Goal: Task Accomplishment & Management: Manage account settings

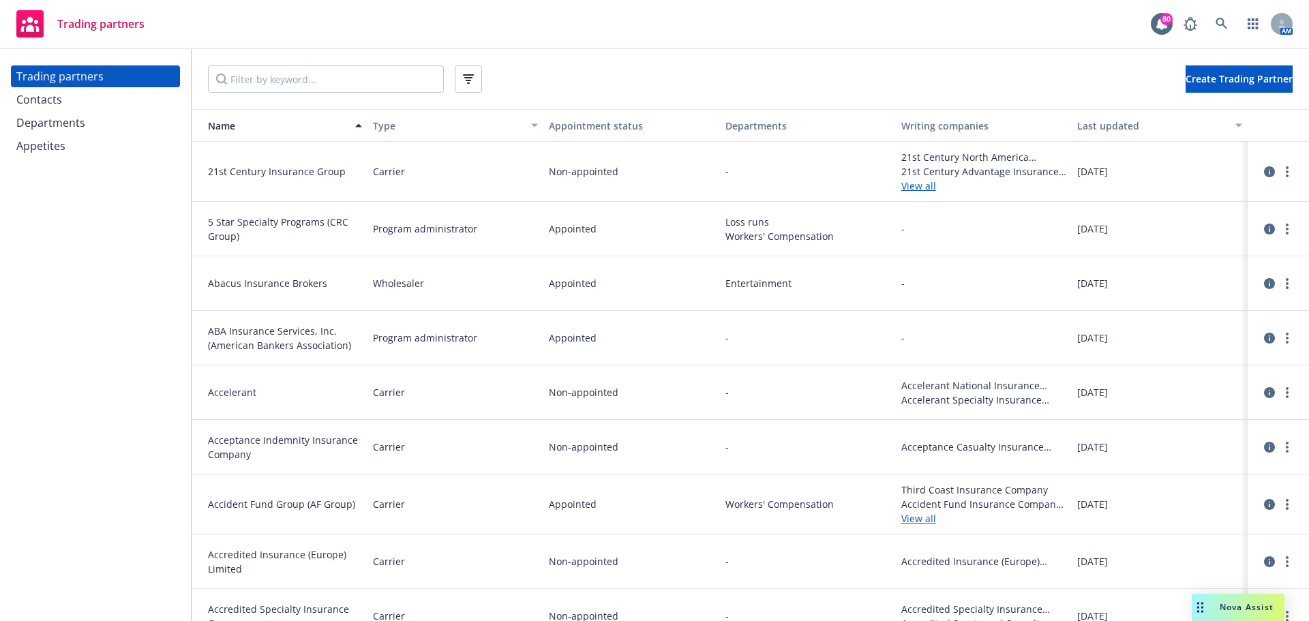
click at [52, 98] on div "Contacts" at bounding box center [39, 100] width 46 height 22
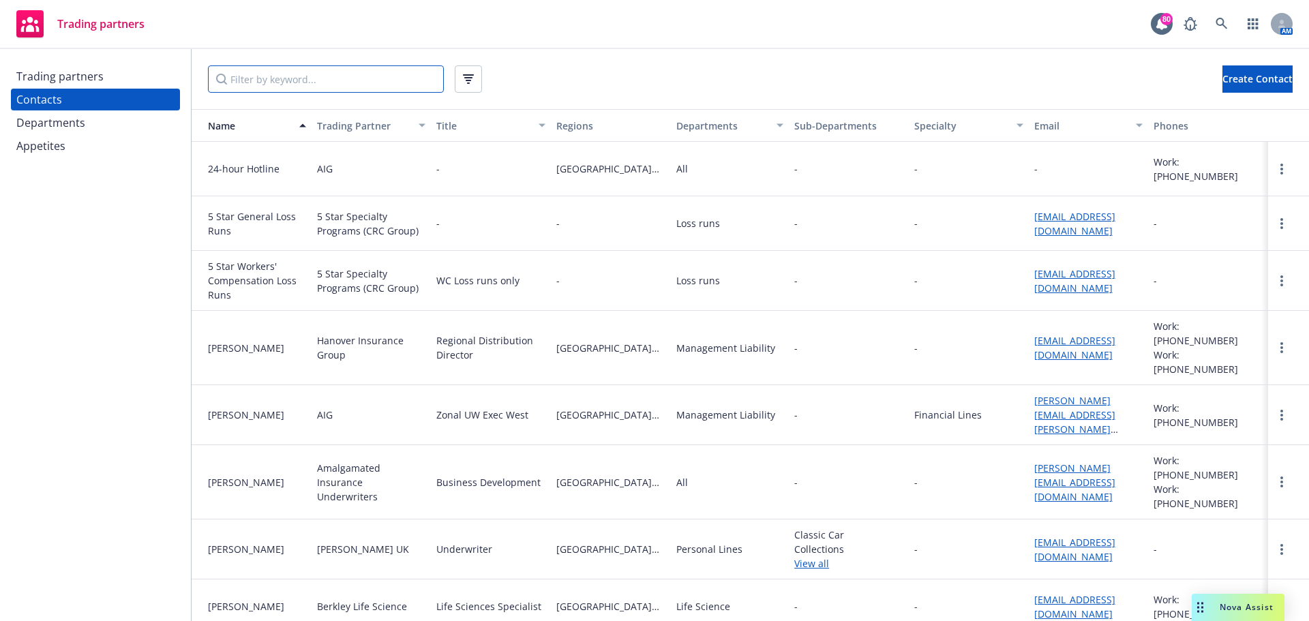
click at [246, 85] on input "Filter by keyword..." at bounding box center [326, 78] width 236 height 27
click at [146, 87] on div "Trading partners Contacts Departments Appetites" at bounding box center [95, 110] width 169 height 91
click at [137, 80] on div "Trading partners" at bounding box center [95, 76] width 158 height 22
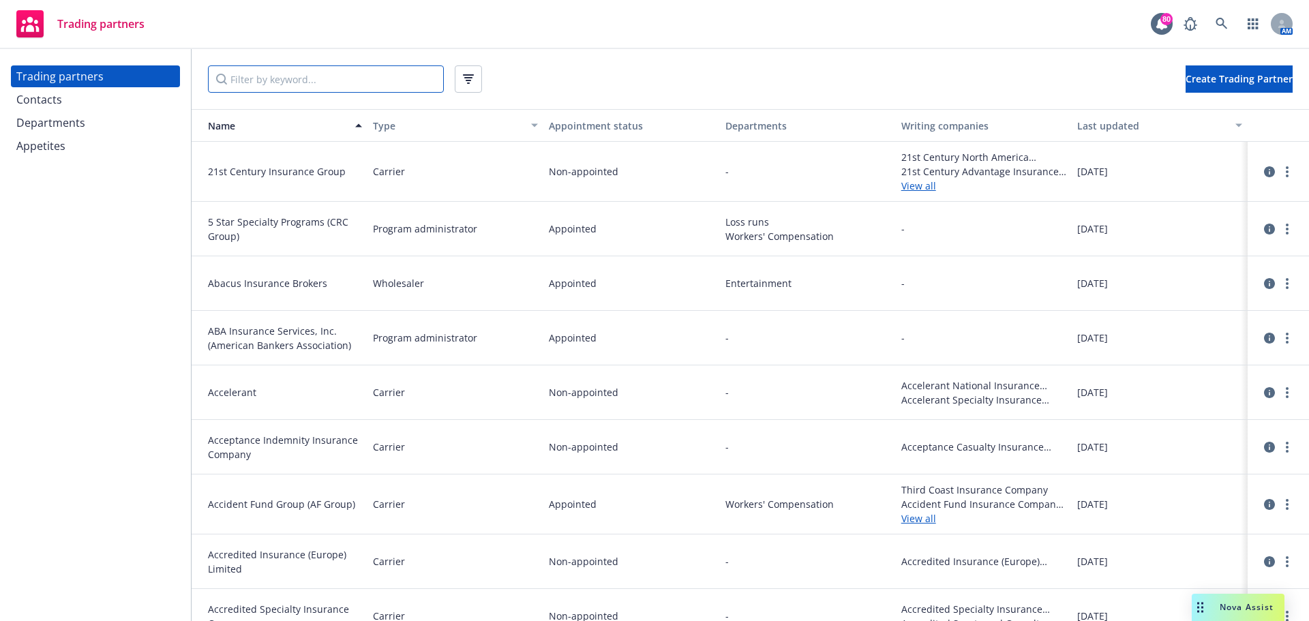
click at [283, 83] on input "Filter by keyword..." at bounding box center [326, 78] width 236 height 27
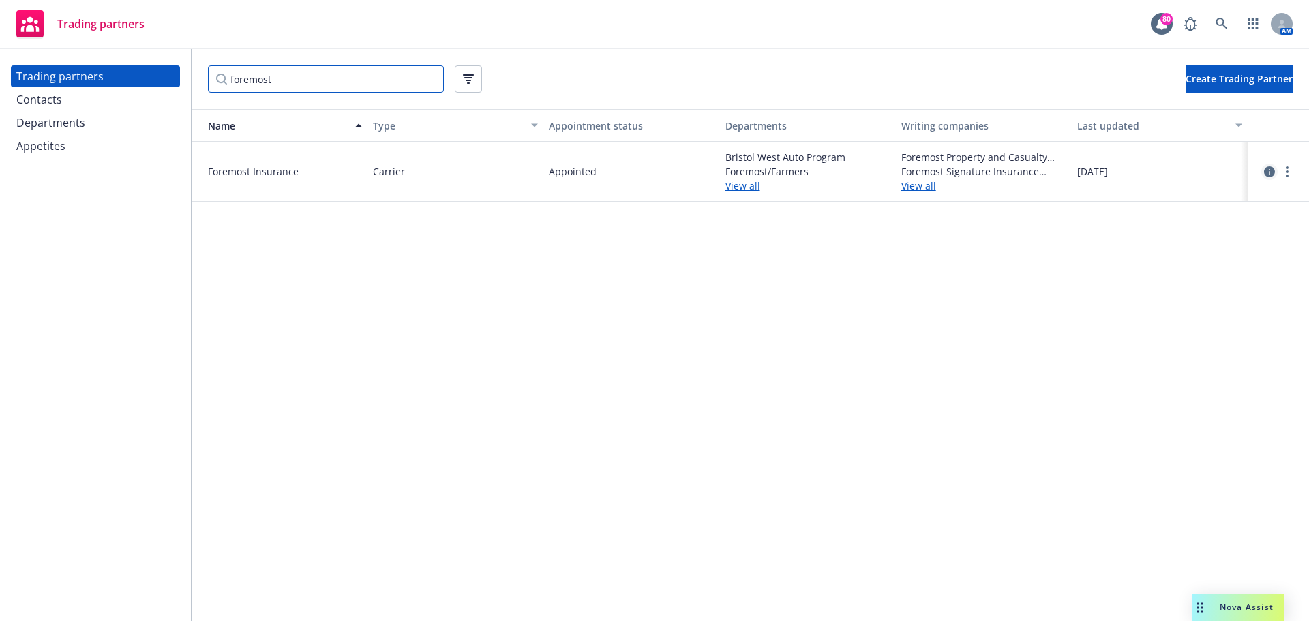
type input "foremost"
click at [1271, 171] on icon "circleInformation" at bounding box center [1269, 171] width 11 height 11
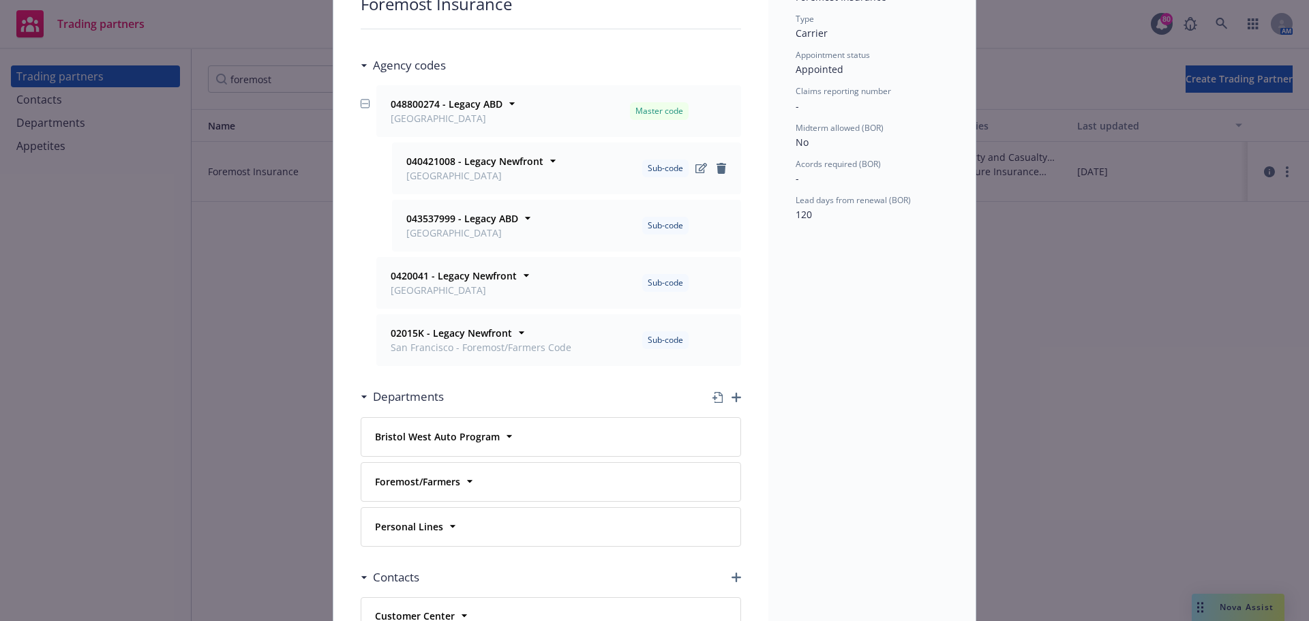
scroll to position [136, 0]
click at [520, 273] on icon at bounding box center [527, 274] width 14 height 14
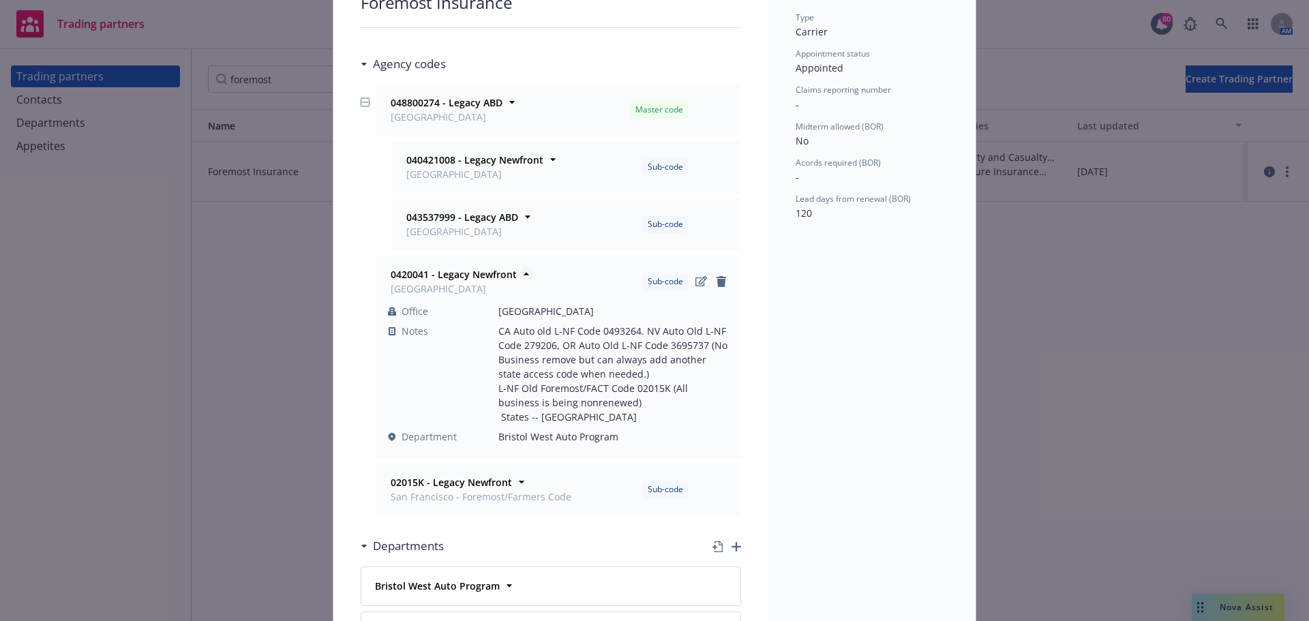
click at [524, 273] on icon at bounding box center [526, 274] width 5 height 3
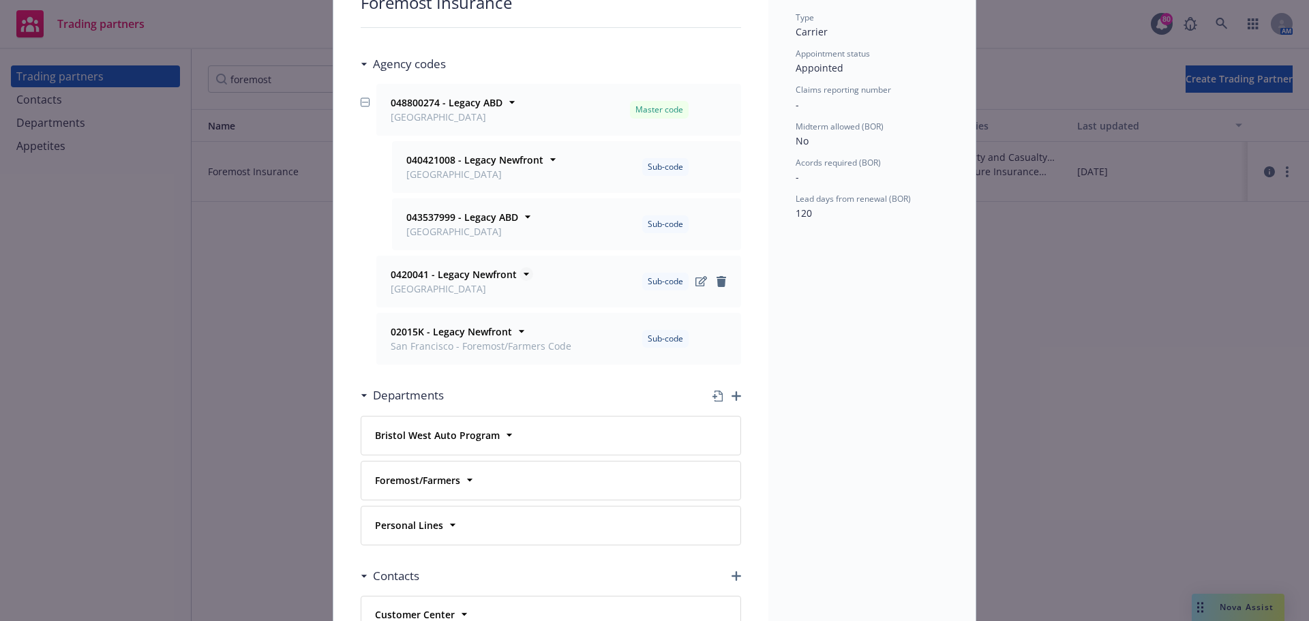
click at [524, 275] on icon at bounding box center [526, 274] width 5 height 3
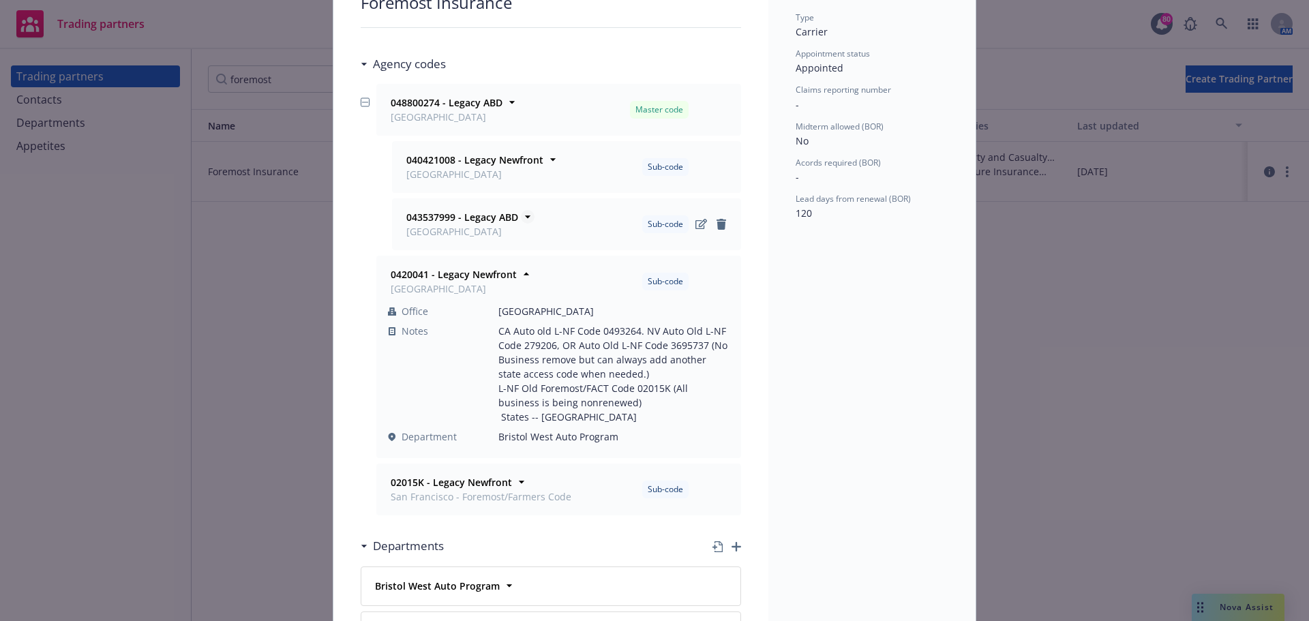
click at [481, 215] on strong "043537999 - Legacy ABD" at bounding box center [462, 217] width 112 height 13
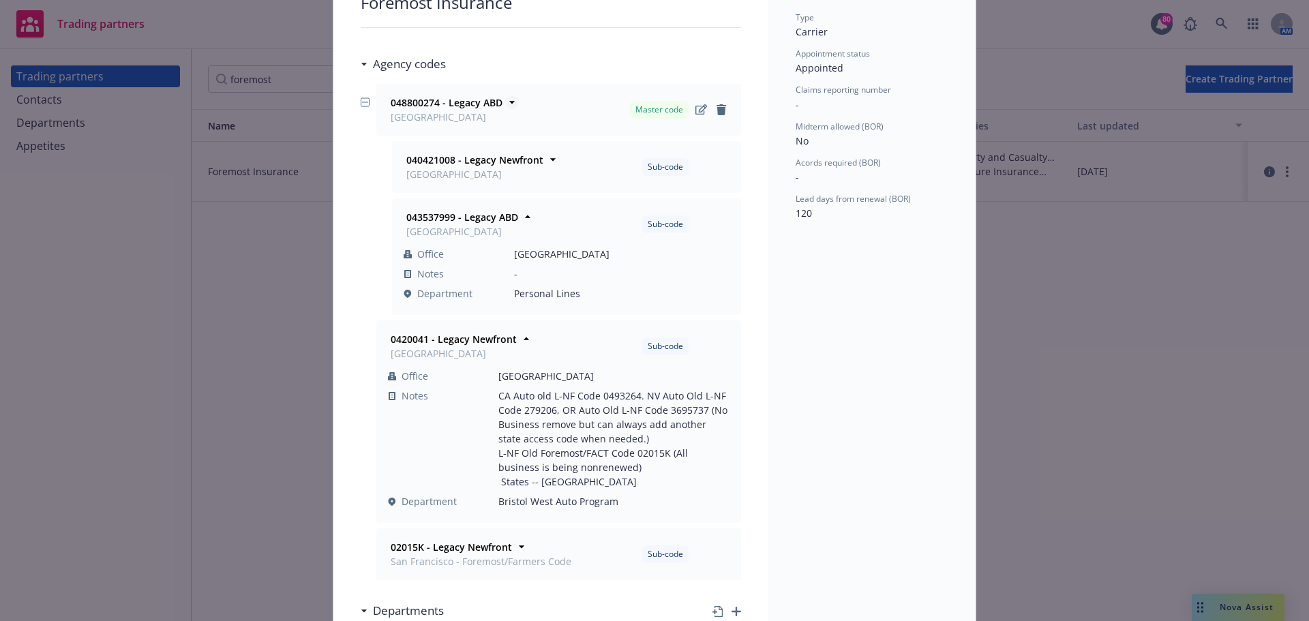
click at [505, 98] on icon at bounding box center [512, 102] width 14 height 14
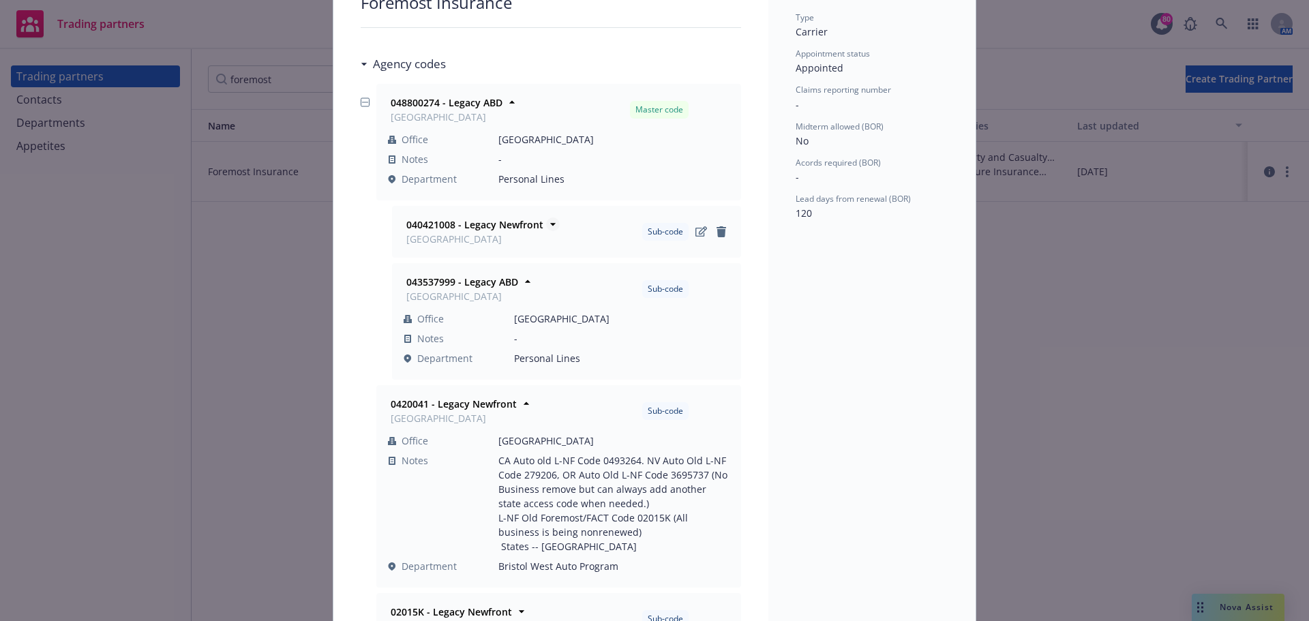
click at [546, 225] on icon at bounding box center [553, 225] width 14 height 14
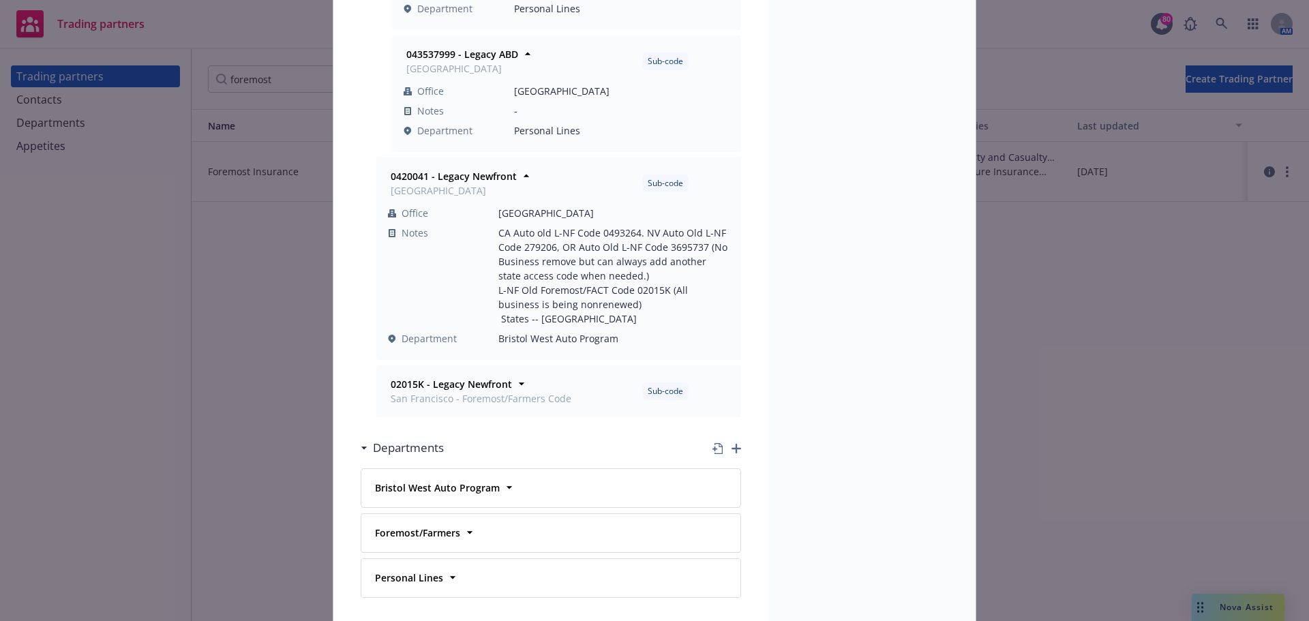
scroll to position [477, 0]
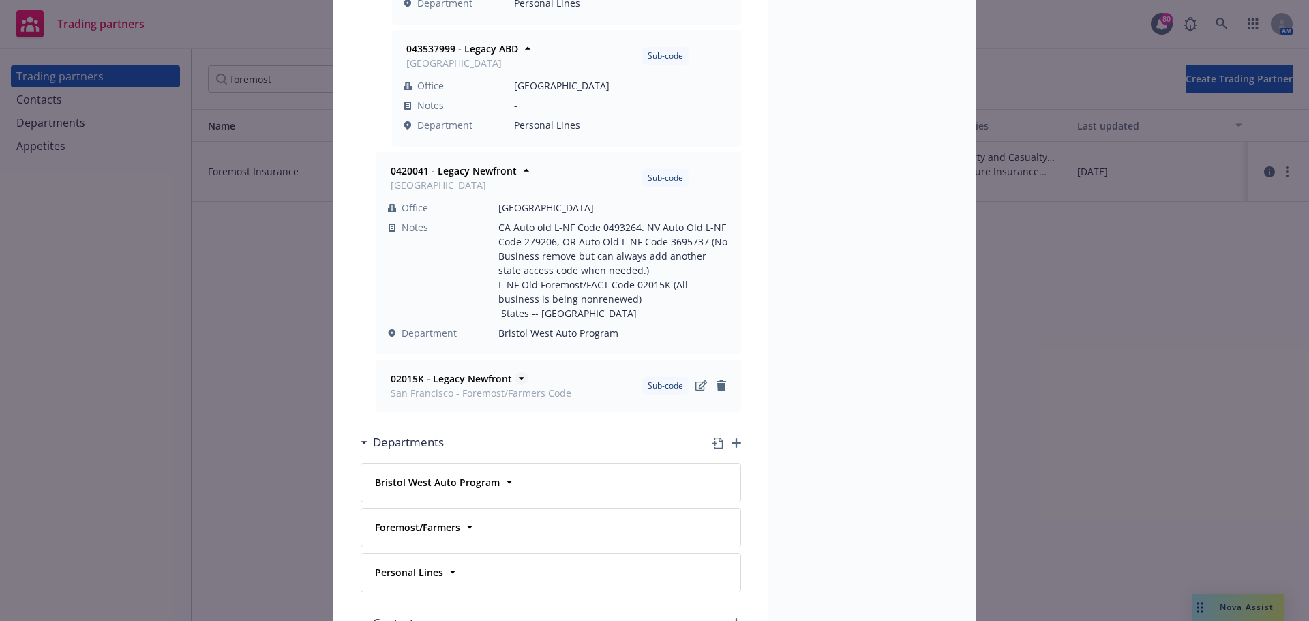
click at [519, 378] on icon at bounding box center [521, 379] width 5 height 3
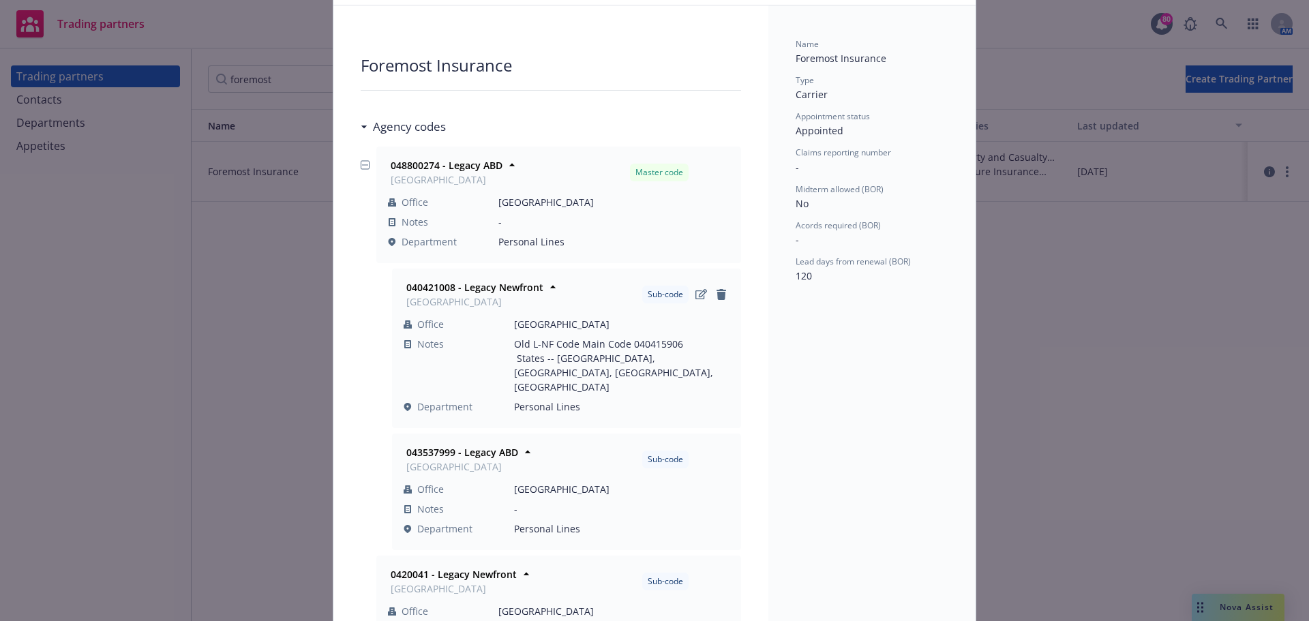
scroll to position [68, 0]
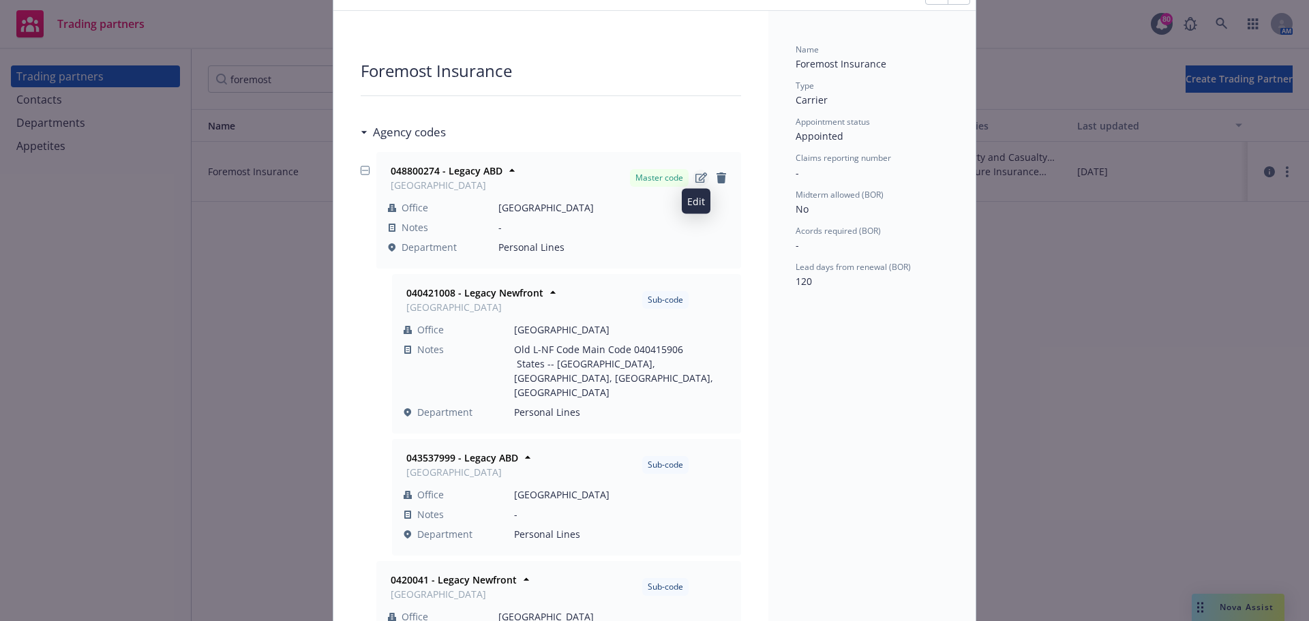
click at [698, 179] on icon "Edit" at bounding box center [702, 178] width 12 height 11
select select "LEGACY_ABD"
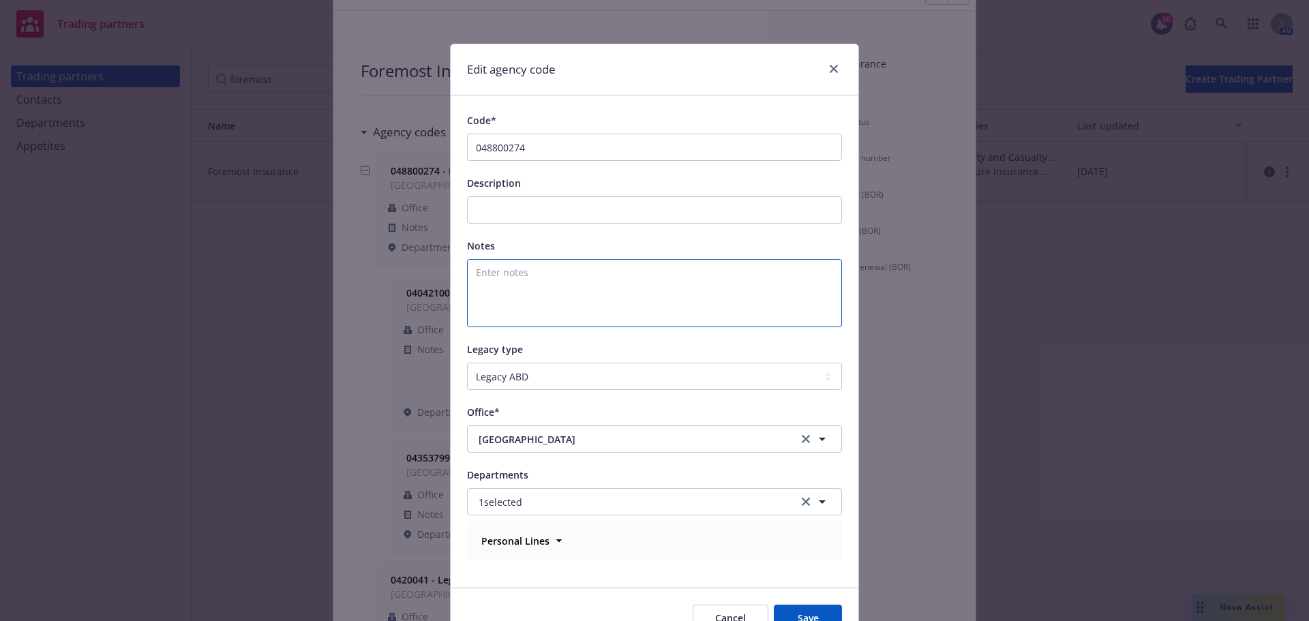
click at [585, 274] on textarea "Enter notes" at bounding box center [654, 293] width 375 height 68
click at [567, 274] on textarea "CA, CO, LA" at bounding box center [654, 293] width 375 height 68
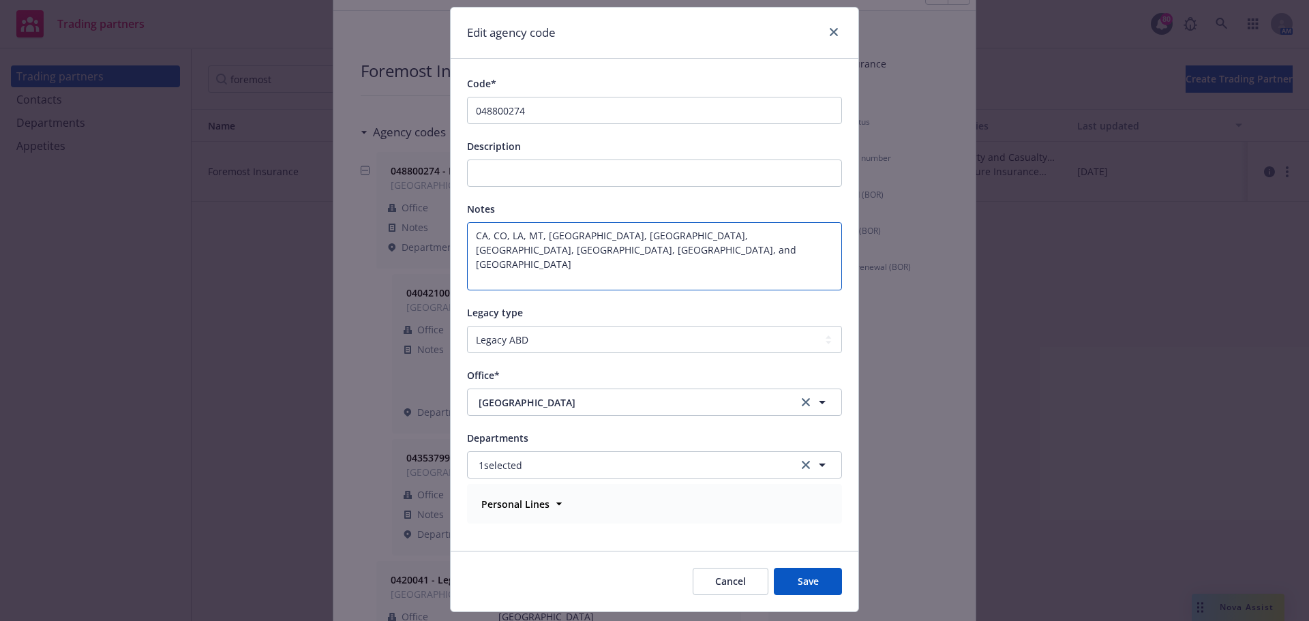
scroll to position [72, 0]
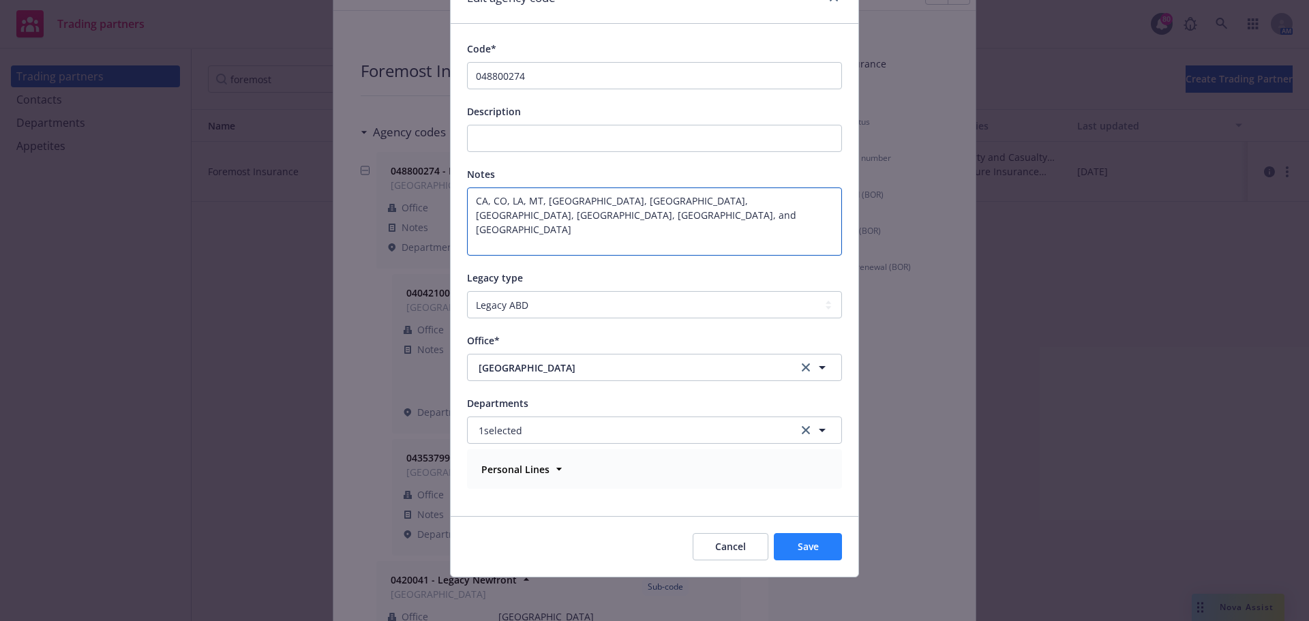
type textarea "CA, CO, LA, MT, NH, NV, NY, OR, WA, and WI"
click at [812, 544] on span "Save" at bounding box center [808, 546] width 21 height 13
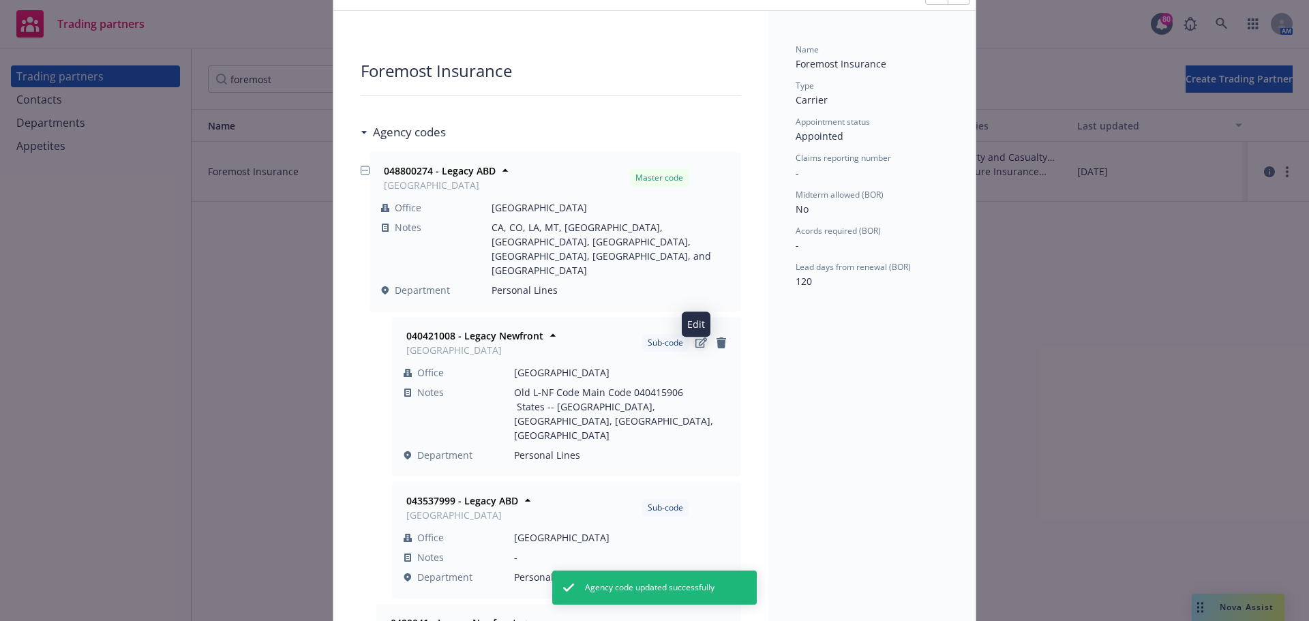
click at [696, 338] on icon "Edit" at bounding box center [702, 343] width 12 height 11
select select "LEGACY_NEWFRONT"
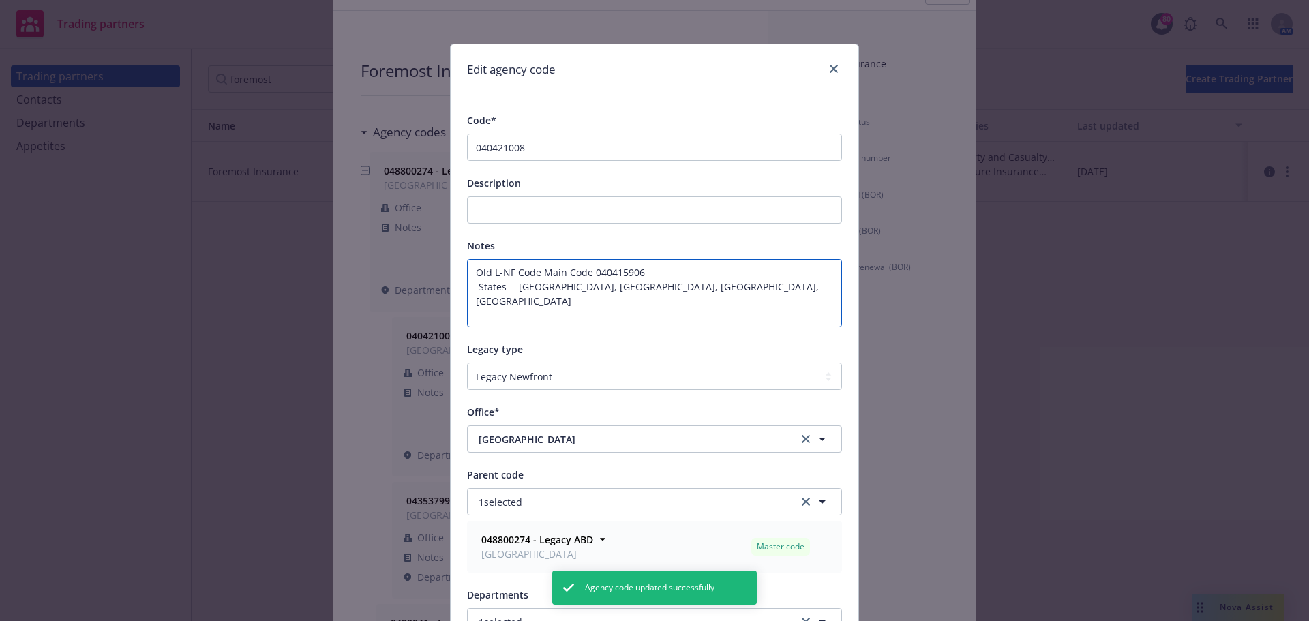
click at [583, 293] on textarea "Old L-NF Code Main Code 040415906 States -- CA, NV, OR, TX" at bounding box center [654, 293] width 375 height 68
click at [513, 288] on textarea "Old L-NF Code Main Code 040415906 States -- CA, NV, OR, TX" at bounding box center [654, 293] width 375 height 68
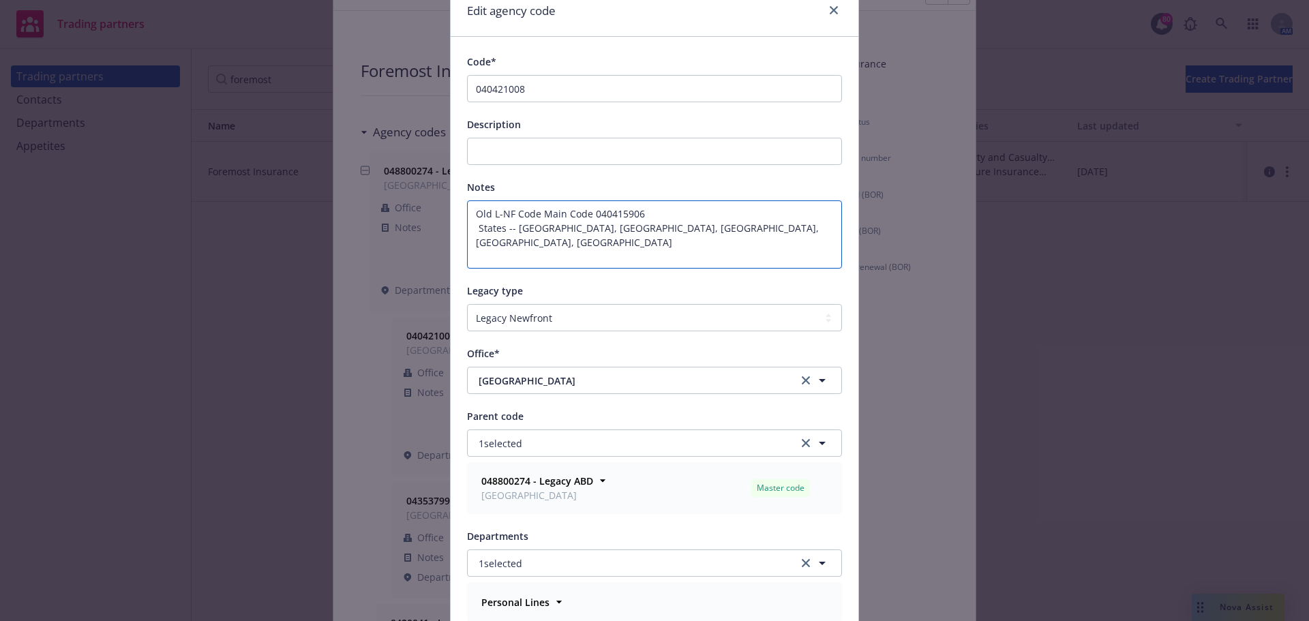
scroll to position [192, 0]
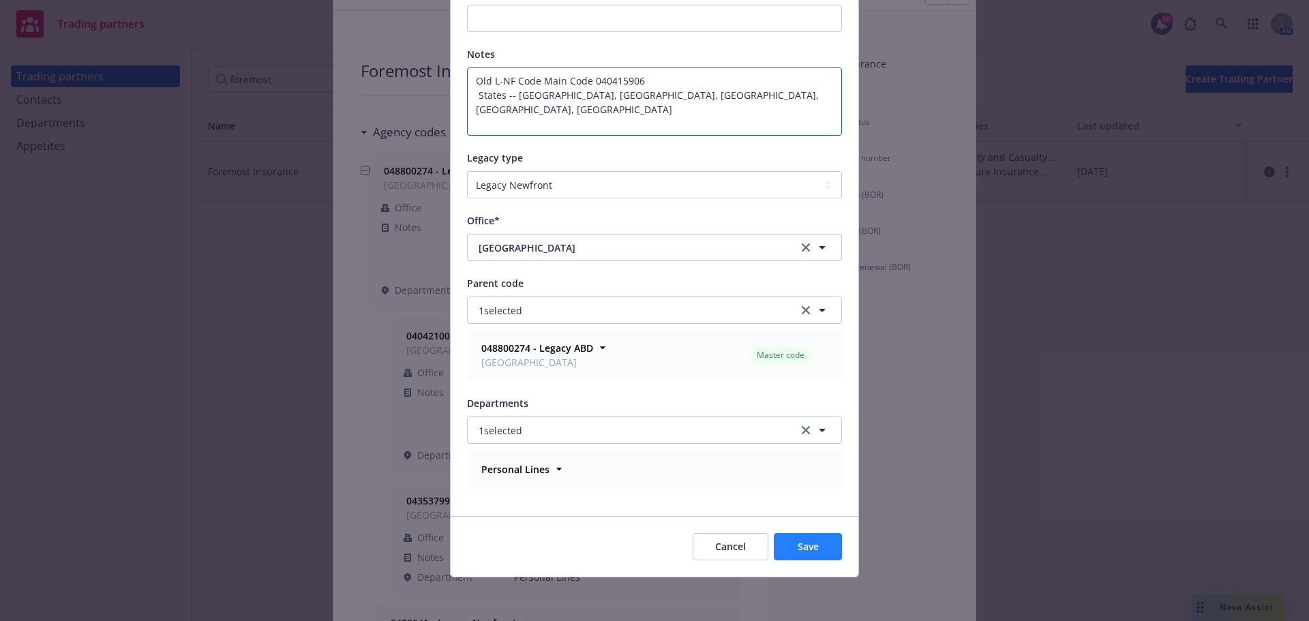
type textarea "Old L-NF Code Main Code 040415906 States -- AZ, CA, NV, OR, TX"
click at [805, 538] on button "Save" at bounding box center [808, 546] width 68 height 27
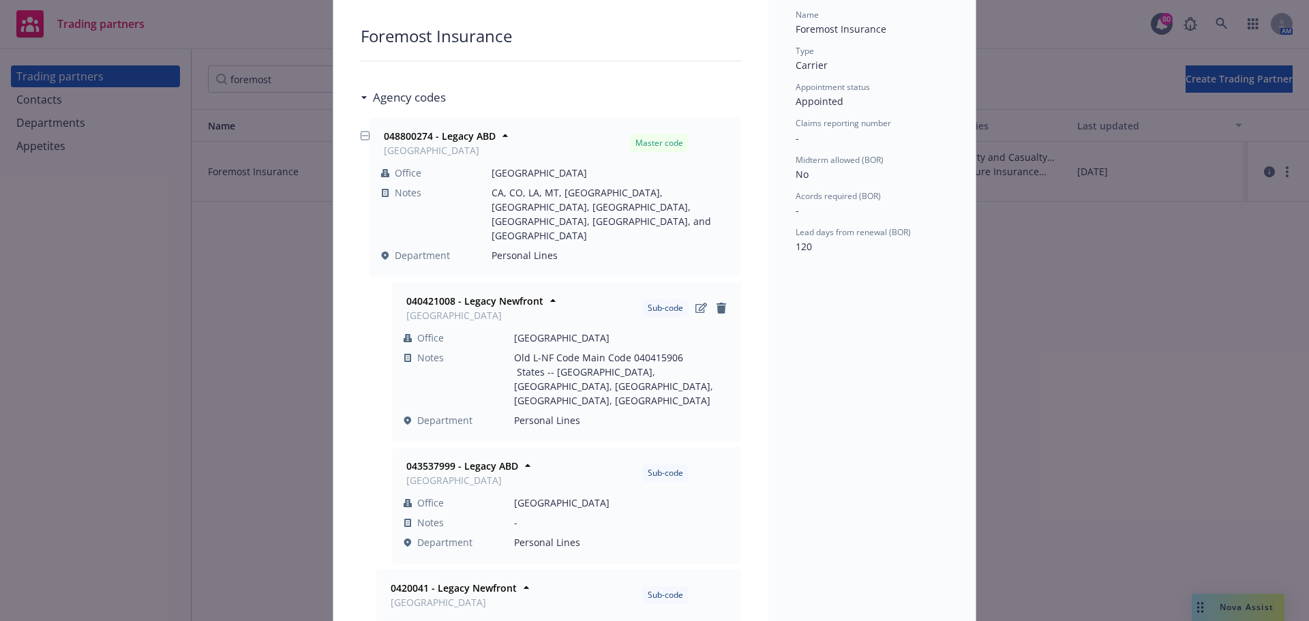
scroll to position [0, 0]
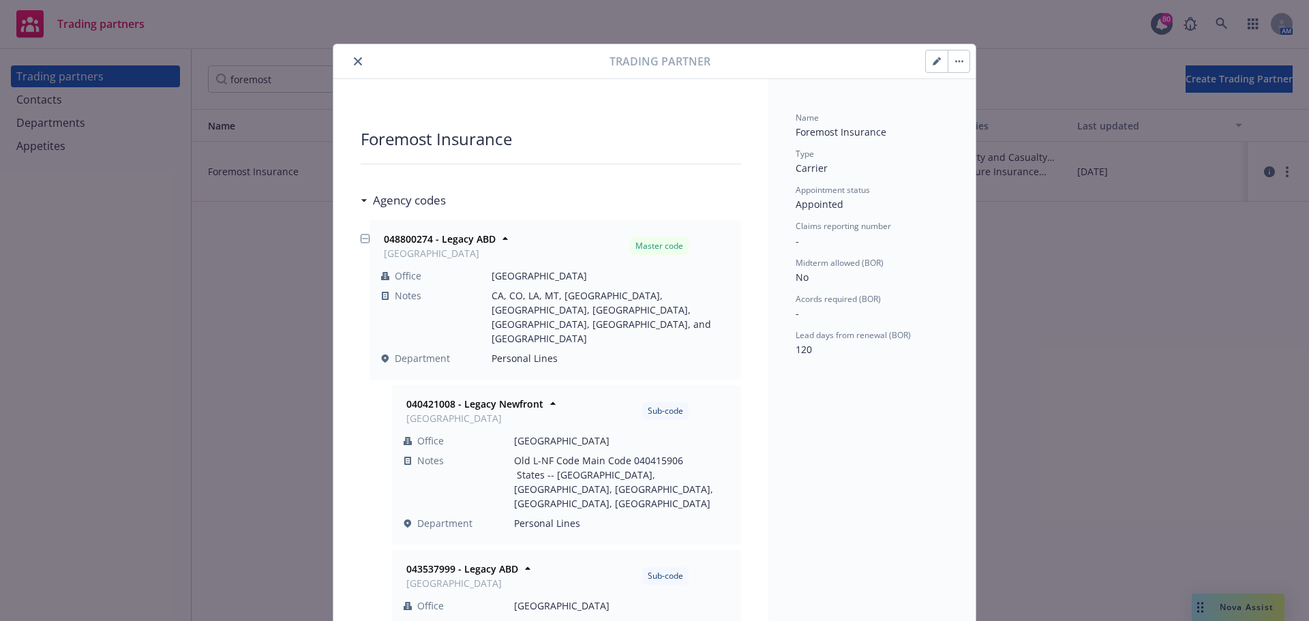
click at [356, 57] on icon "close" at bounding box center [358, 61] width 8 height 8
